Goal: Find specific page/section: Find specific page/section

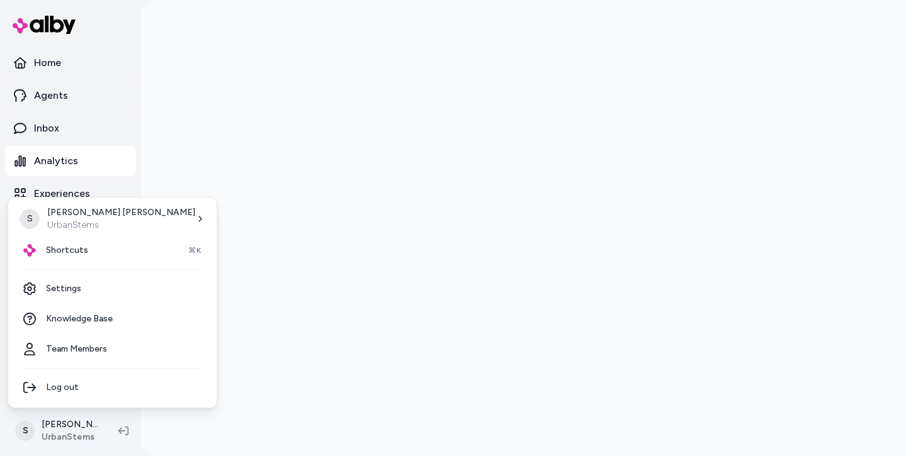
click at [65, 437] on html "Home Agents Inbox Analytics Experiences Knowledge Products Documents Rules Veri…" at bounding box center [453, 228] width 907 height 456
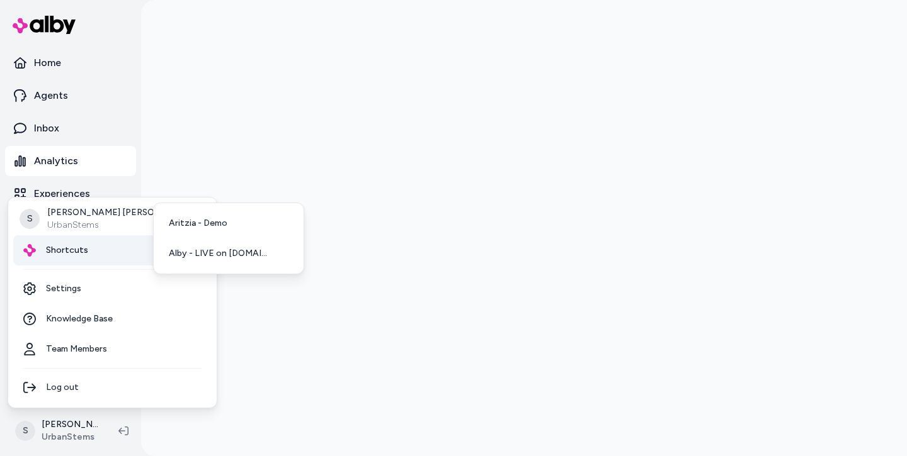
click at [86, 249] on div "Shortcuts ⌘K" at bounding box center [112, 250] width 198 height 30
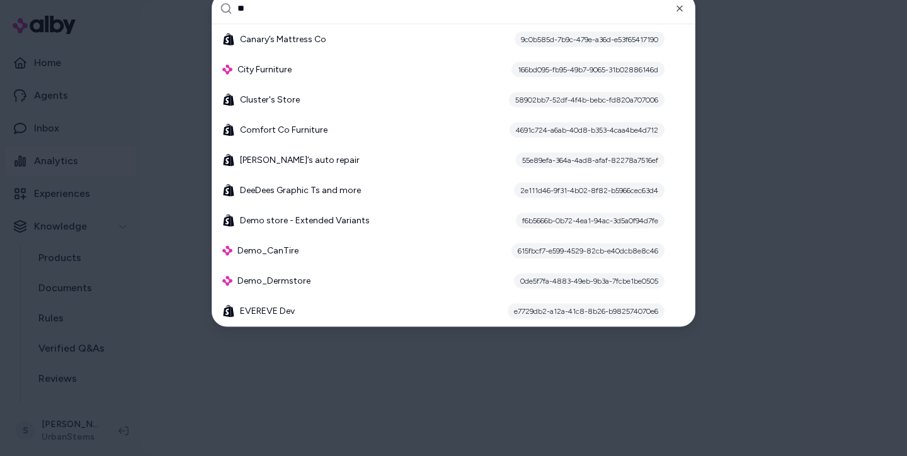
type input "*"
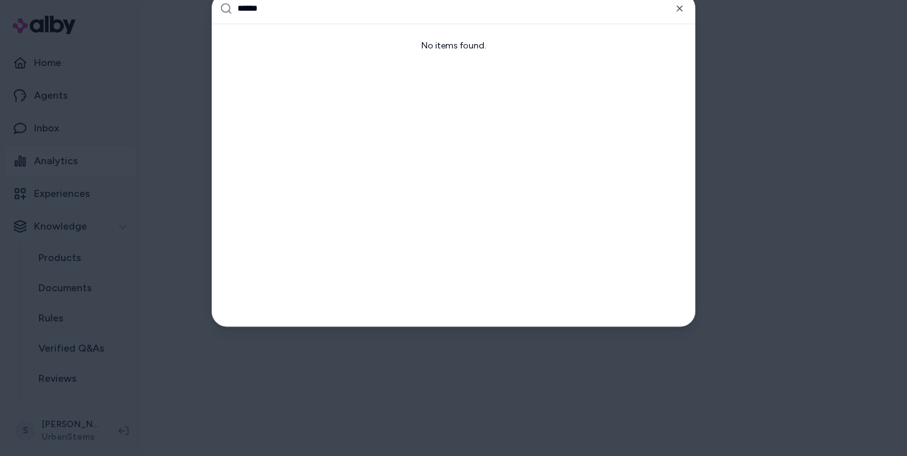
type input "******"
click at [33, 210] on div at bounding box center [453, 228] width 907 height 456
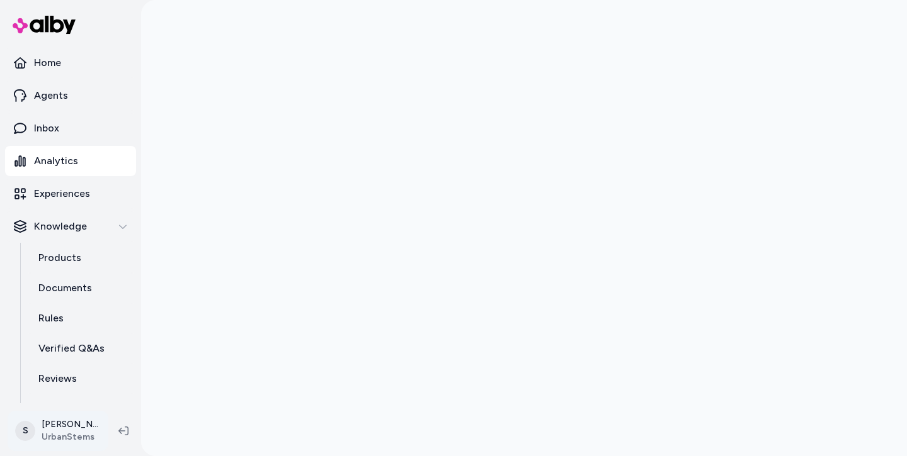
click at [68, 419] on html "Home Agents Inbox Analytics Experiences Knowledge Products Documents Rules Veri…" at bounding box center [453, 228] width 907 height 456
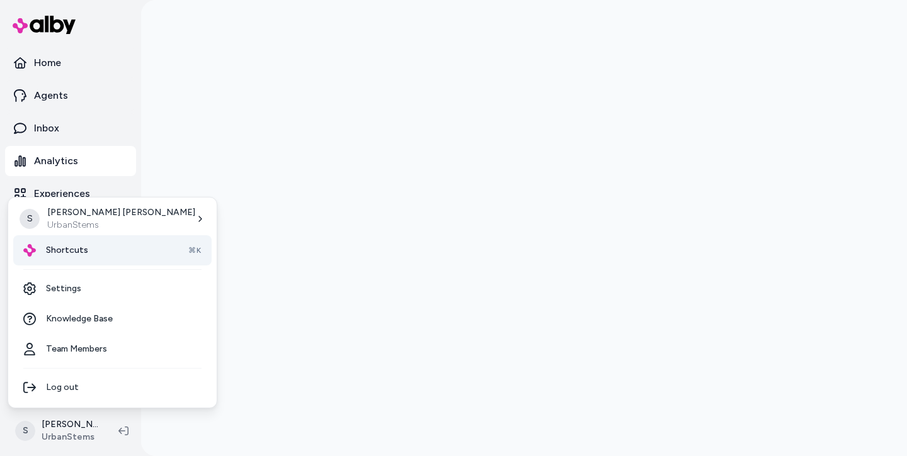
click at [84, 252] on span "Shortcuts" at bounding box center [67, 250] width 42 height 13
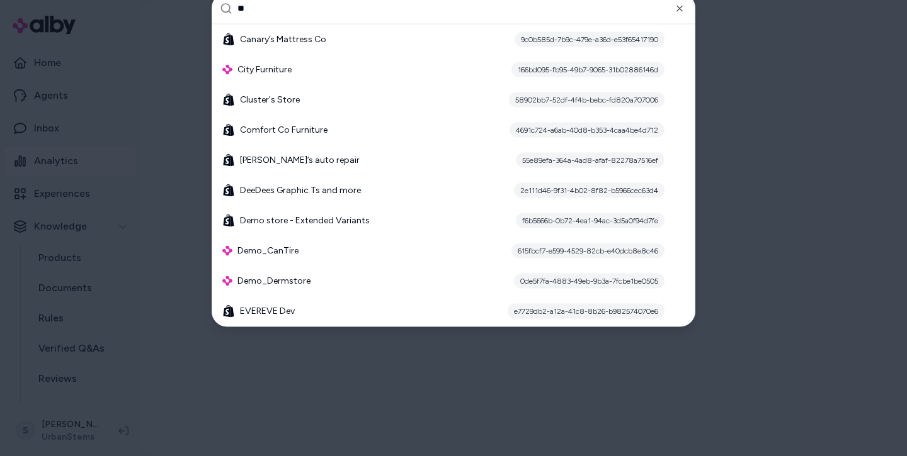
type input "*"
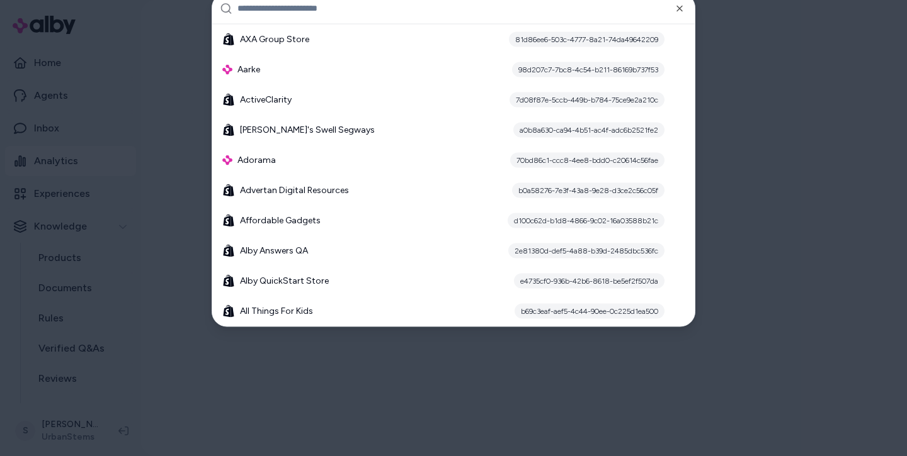
scroll to position [305, 0]
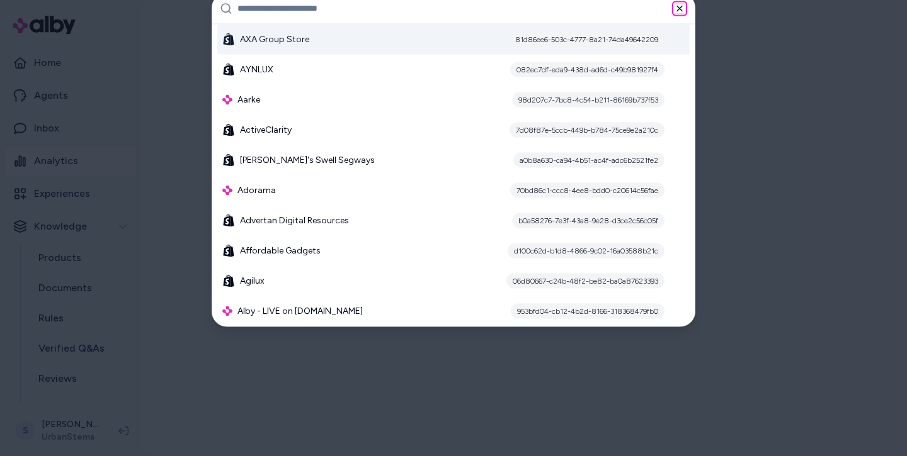
click at [679, 6] on icon "button" at bounding box center [679, 8] width 10 height 10
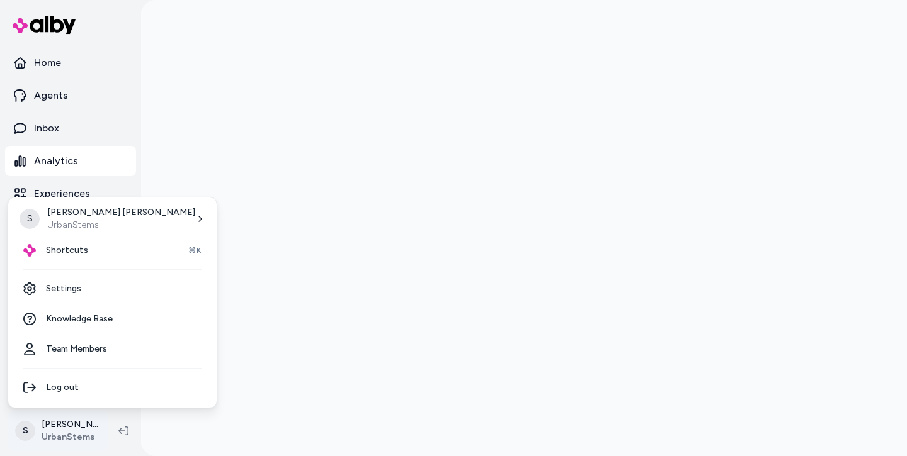
click at [67, 432] on html "Home Agents Inbox Analytics Experiences Knowledge Products Documents Rules Veri…" at bounding box center [453, 228] width 907 height 456
click at [84, 255] on span "Shortcuts" at bounding box center [67, 250] width 42 height 13
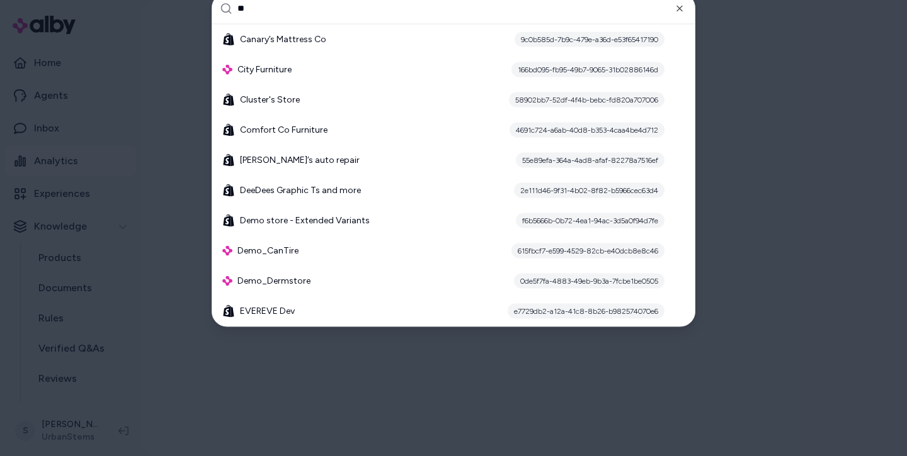
type input "*"
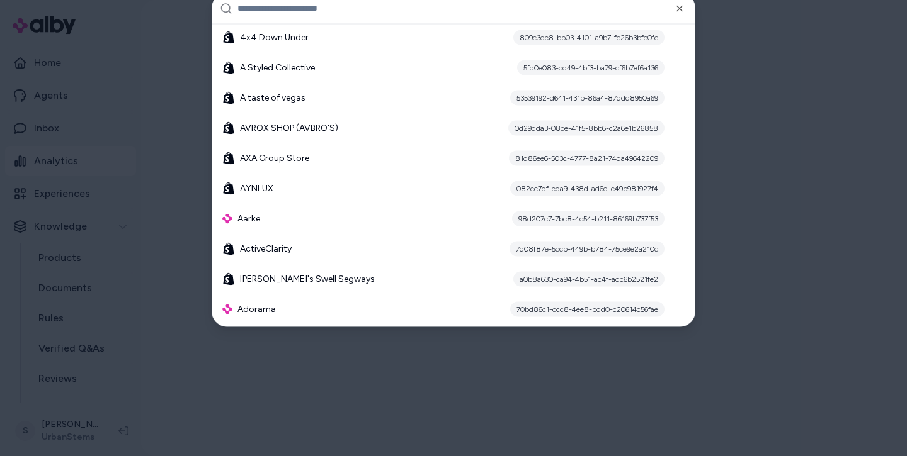
scroll to position [305, 0]
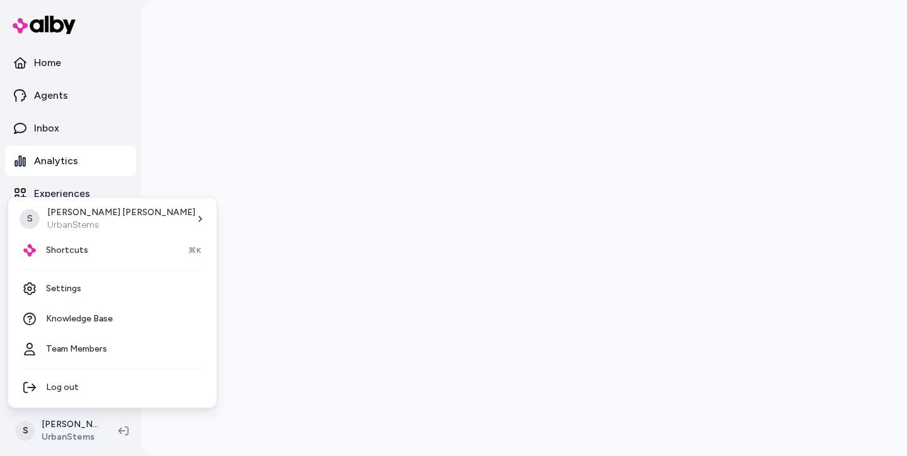
click at [49, 444] on html "Home Agents Inbox Analytics Experiences Knowledge Products Documents Rules Veri…" at bounding box center [453, 228] width 907 height 456
click at [52, 429] on html "Home Agents Inbox Analytics Experiences Knowledge Products Documents Rules Veri…" at bounding box center [453, 228] width 907 height 456
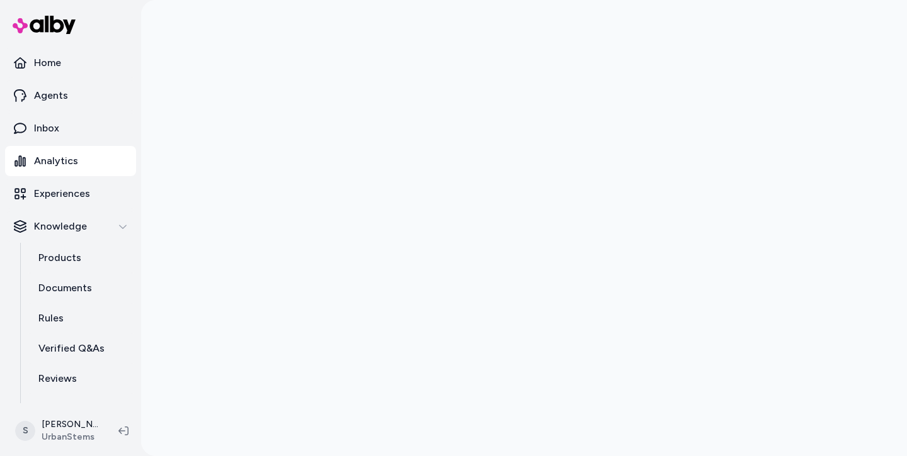
click at [52, 429] on html "Home Agents Inbox Analytics Experiences Knowledge Products Documents Rules Veri…" at bounding box center [453, 228] width 907 height 456
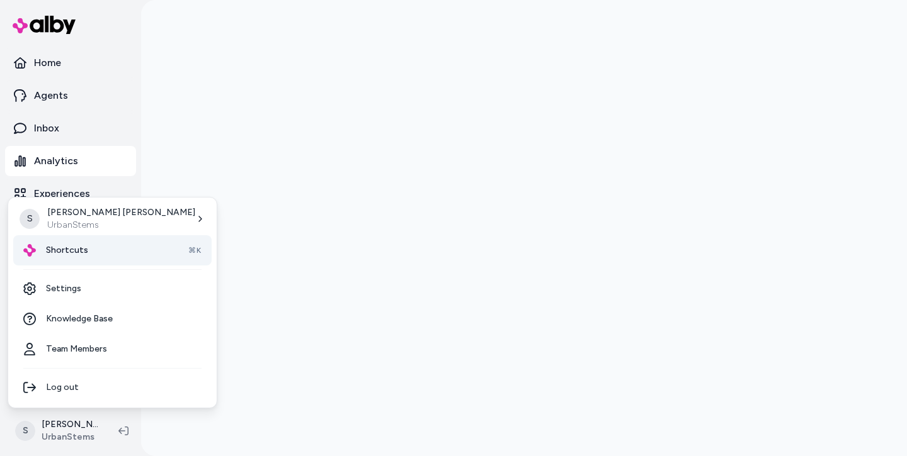
click at [84, 256] on span "Shortcuts" at bounding box center [67, 250] width 42 height 13
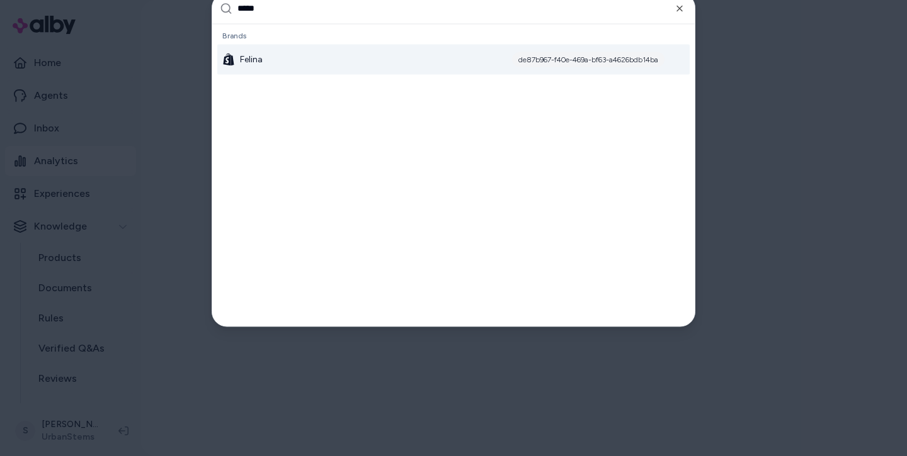
type input "*****"
click at [266, 71] on div "Felina de87b967-f40e-469a-bf63-a4626bdb14ba" at bounding box center [453, 59] width 472 height 30
